Goal: Download file/media

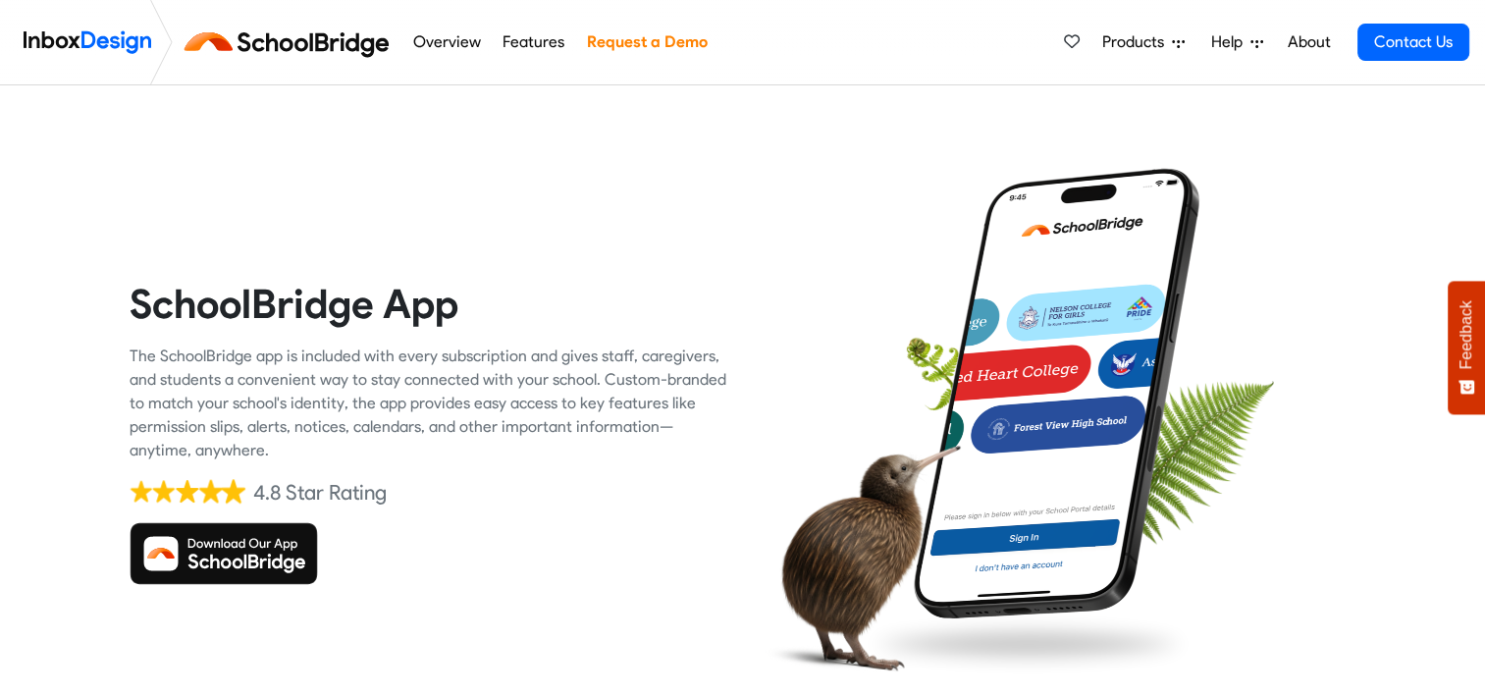
drag, startPoint x: 0, startPoint y: 0, endPoint x: 196, endPoint y: 540, distance: 574.4
click at [196, 540] on img at bounding box center [224, 553] width 188 height 63
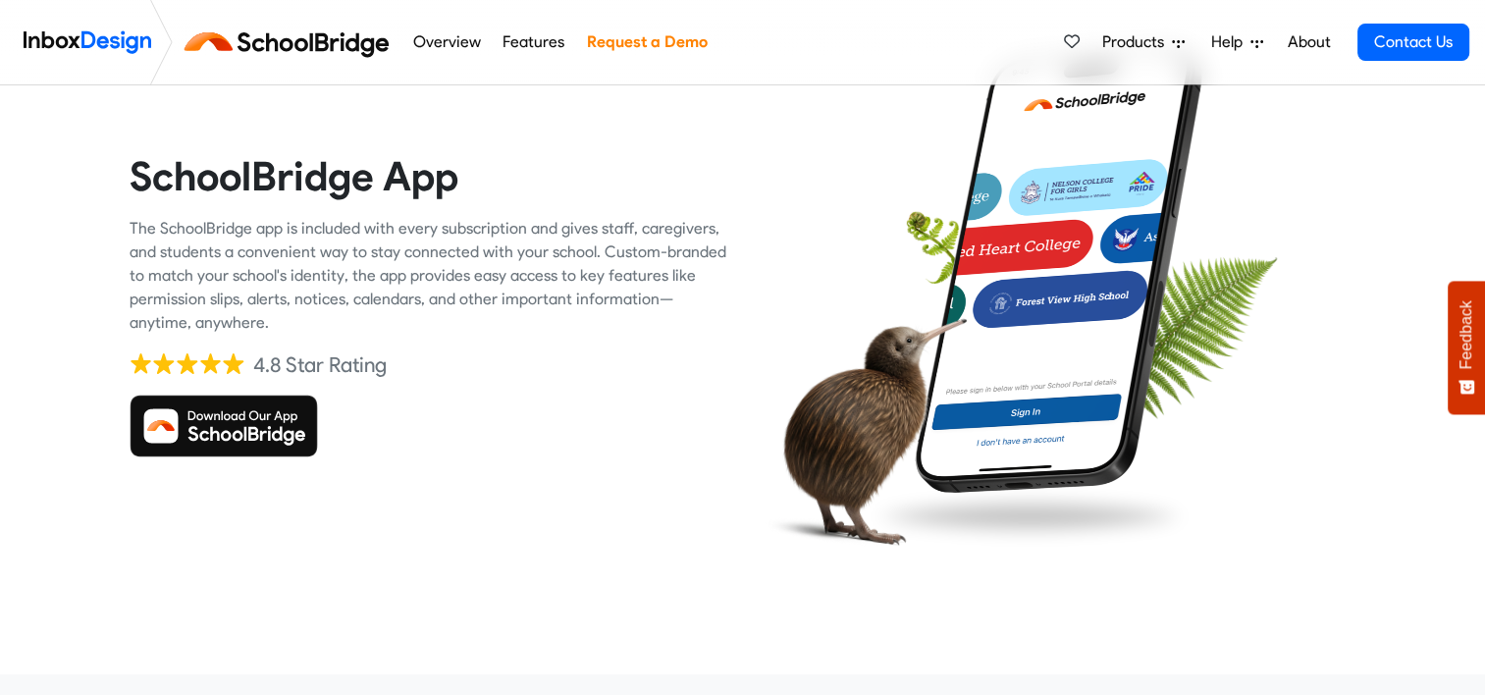
scroll to position [132, 0]
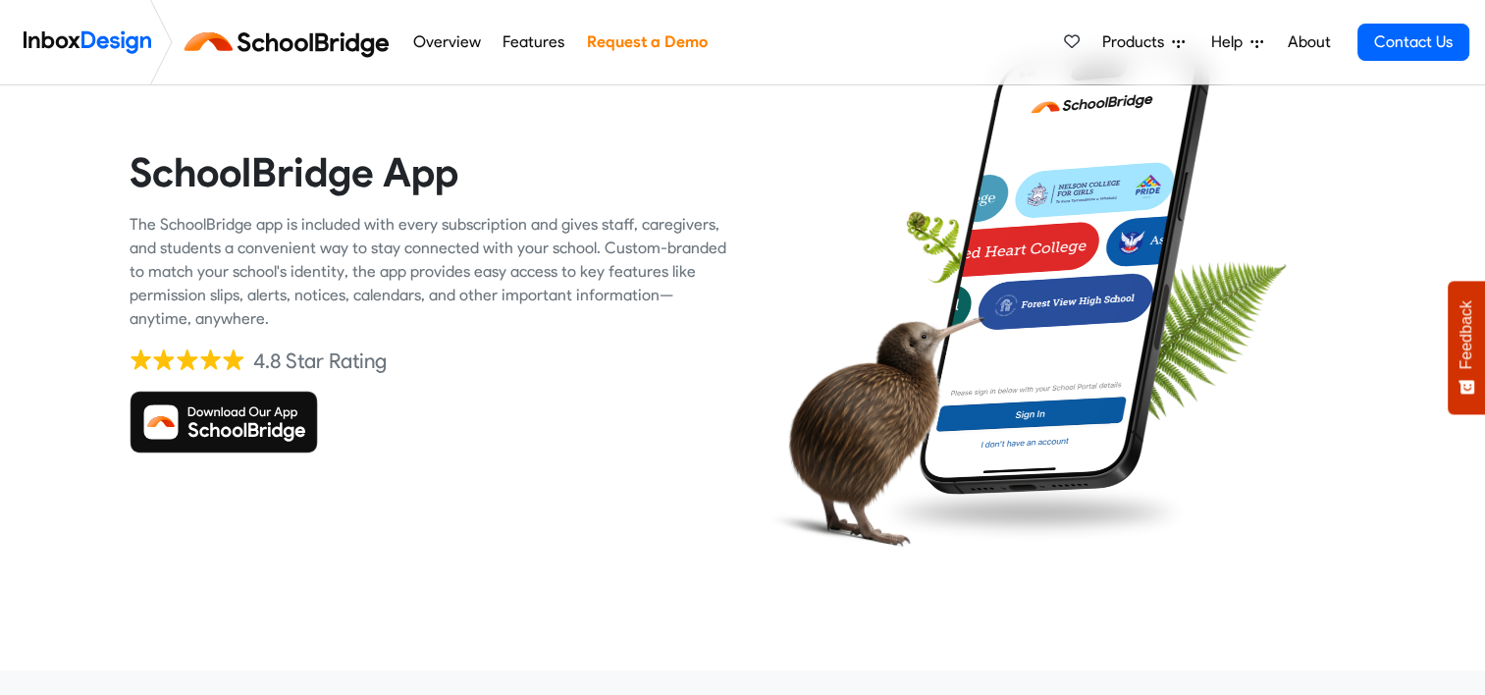
click at [260, 434] on img at bounding box center [224, 422] width 188 height 63
